Goal: Task Accomplishment & Management: Manage account settings

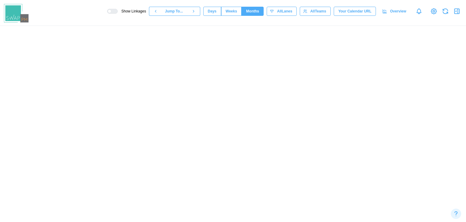
scroll to position [0, 4673]
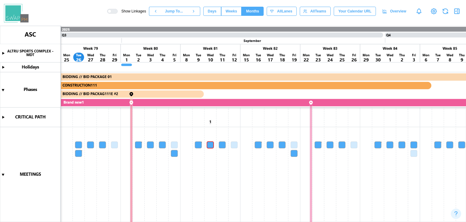
click at [399, 9] on span "Overview" at bounding box center [398, 11] width 16 height 8
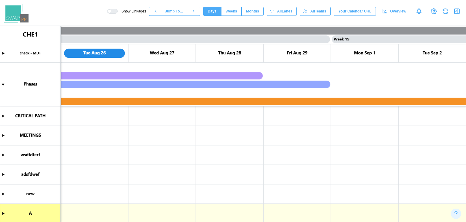
click at [237, 8] on span "Weeks" at bounding box center [232, 11] width 12 height 8
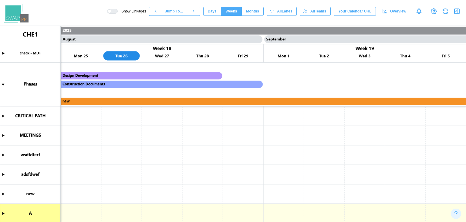
scroll to position [0, 3447]
click at [254, 8] on span "Months" at bounding box center [252, 11] width 13 height 8
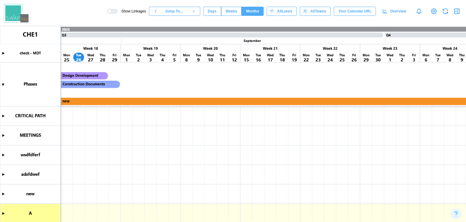
scroll to position [0, 1018]
click at [237, 9] on span "Weeks" at bounding box center [232, 11] width 12 height 8
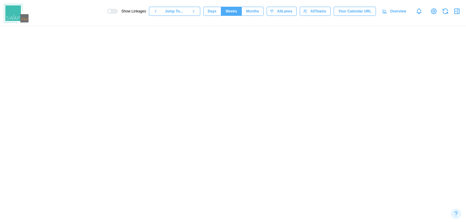
scroll to position [0, 3447]
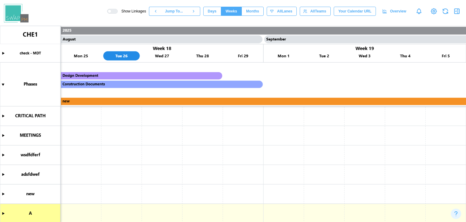
click at [215, 11] on span "Days" at bounding box center [212, 11] width 9 height 8
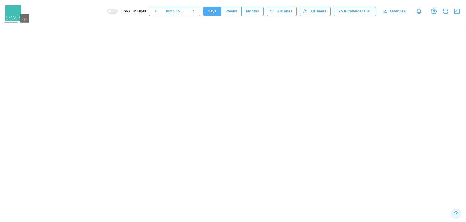
scroll to position [0, 5745]
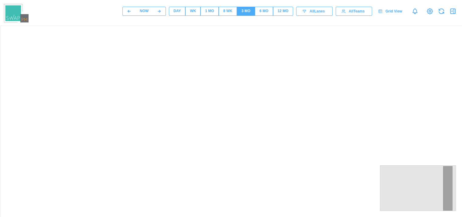
click at [223, 12] on div "8 WK" at bounding box center [227, 11] width 9 height 6
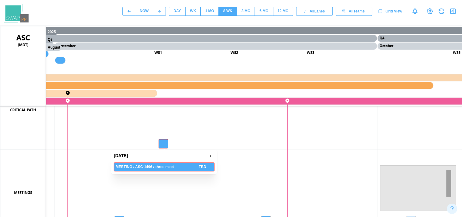
click at [165, 146] on canvas at bounding box center [291, 178] width 583 height 304
click at [175, 154] on div "[DATE]" at bounding box center [164, 155] width 101 height 7
click at [209, 156] on icon "button" at bounding box center [210, 155] width 5 height 7
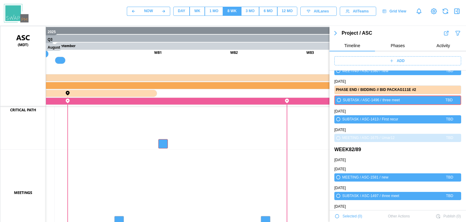
scroll to position [21551, 0]
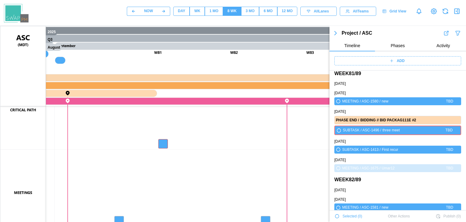
click at [160, 146] on canvas at bounding box center [291, 178] width 583 height 304
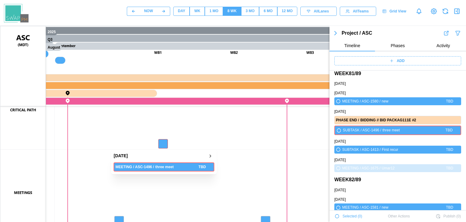
click at [160, 146] on canvas at bounding box center [291, 178] width 583 height 304
click at [189, 168] on div "three meet" at bounding box center [176, 167] width 42 height 6
click at [209, 168] on icon "button" at bounding box center [210, 166] width 5 height 7
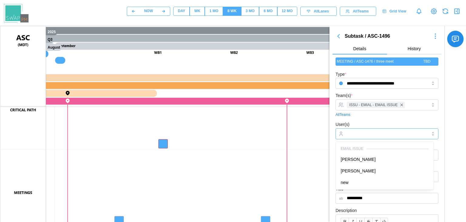
click at [368, 135] on input "User(s)" at bounding box center [387, 133] width 80 height 5
click at [422, 116] on div "All Teams" at bounding box center [387, 115] width 103 height 6
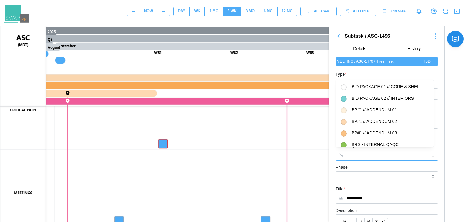
click at [373, 154] on input "Workflow(s)" at bounding box center [382, 154] width 70 height 5
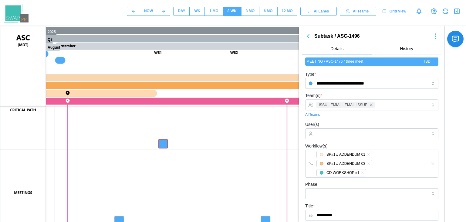
click at [446, 130] on div "**********" at bounding box center [382, 225] width 167 height 398
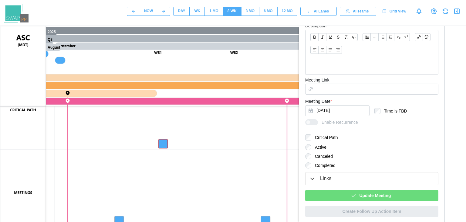
click at [385, 195] on span "Update Meeting" at bounding box center [375, 195] width 32 height 10
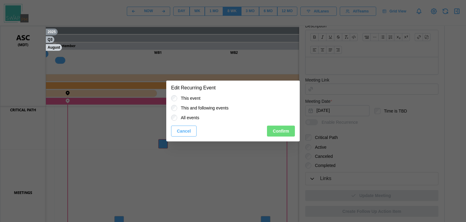
drag, startPoint x: 264, startPoint y: 138, endPoint x: 278, endPoint y: 132, distance: 15.1
click at [278, 132] on div "This event This and following events All events Cancel Confirm" at bounding box center [233, 118] width 134 height 46
click at [278, 132] on span "Confirm" at bounding box center [281, 131] width 16 height 10
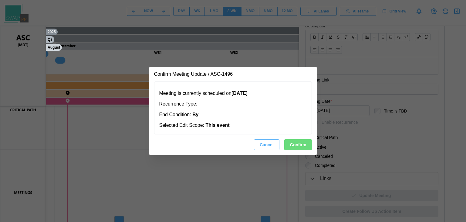
click at [300, 142] on span "Confirm" at bounding box center [298, 144] width 16 height 10
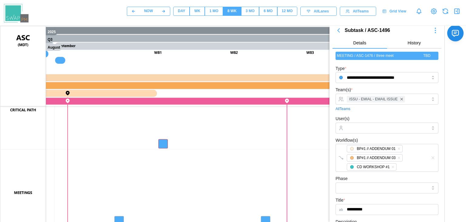
scroll to position [2, 0]
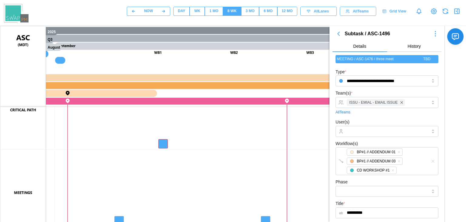
click at [338, 36] on icon "button" at bounding box center [338, 33] width 7 height 7
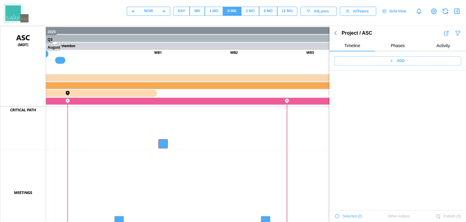
scroll to position [21207, 0]
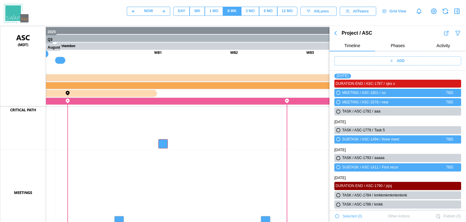
click at [447, 10] on icon "button" at bounding box center [445, 10] width 5 height 2
click at [162, 141] on canvas at bounding box center [291, 178] width 583 height 304
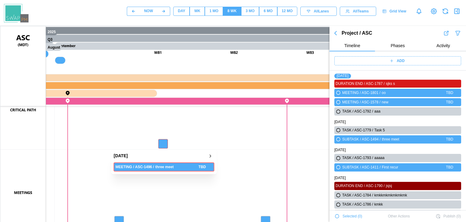
click at [166, 146] on canvas at bounding box center [291, 178] width 583 height 304
drag, startPoint x: 205, startPoint y: 158, endPoint x: 208, endPoint y: 157, distance: 3.2
click at [208, 157] on div "[DATE]" at bounding box center [164, 155] width 101 height 7
click at [208, 157] on icon "button" at bounding box center [210, 155] width 5 height 7
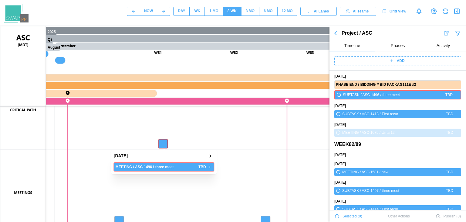
click at [206, 165] on div "TBD" at bounding box center [203, 167] width 8 height 6
click at [210, 167] on icon "button" at bounding box center [210, 166] width 5 height 7
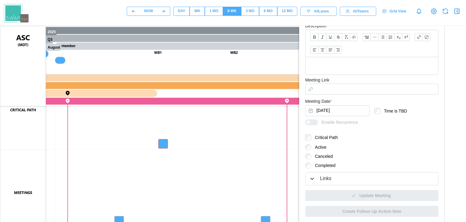
scroll to position [0, 0]
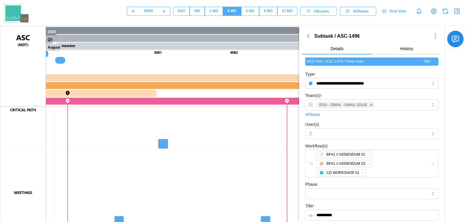
click at [310, 37] on icon "button" at bounding box center [308, 35] width 7 height 7
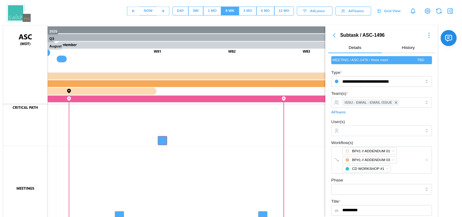
scroll to position [21587, 0]
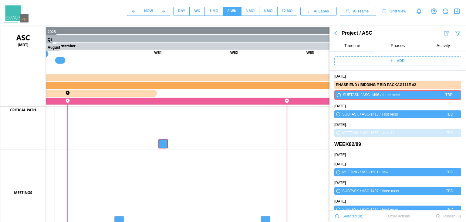
click at [340, 33] on button "button" at bounding box center [336, 33] width 12 height 8
